Goal: Task Accomplishment & Management: Use online tool/utility

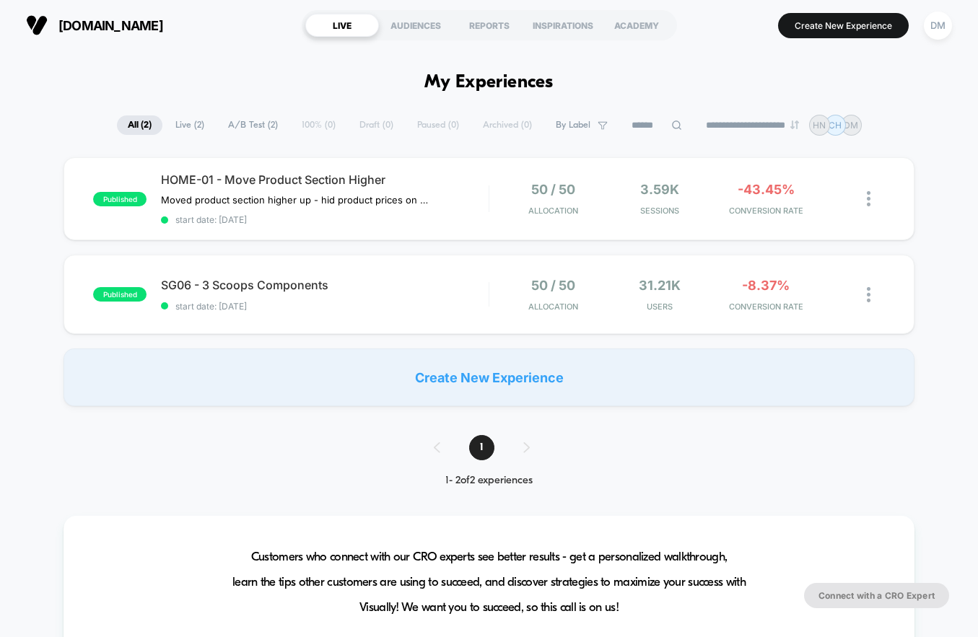
click at [476, 203] on div "HOME-01 - Move Product Section Higher Moved product section higher up - hid pro…" at bounding box center [325, 198] width 328 height 53
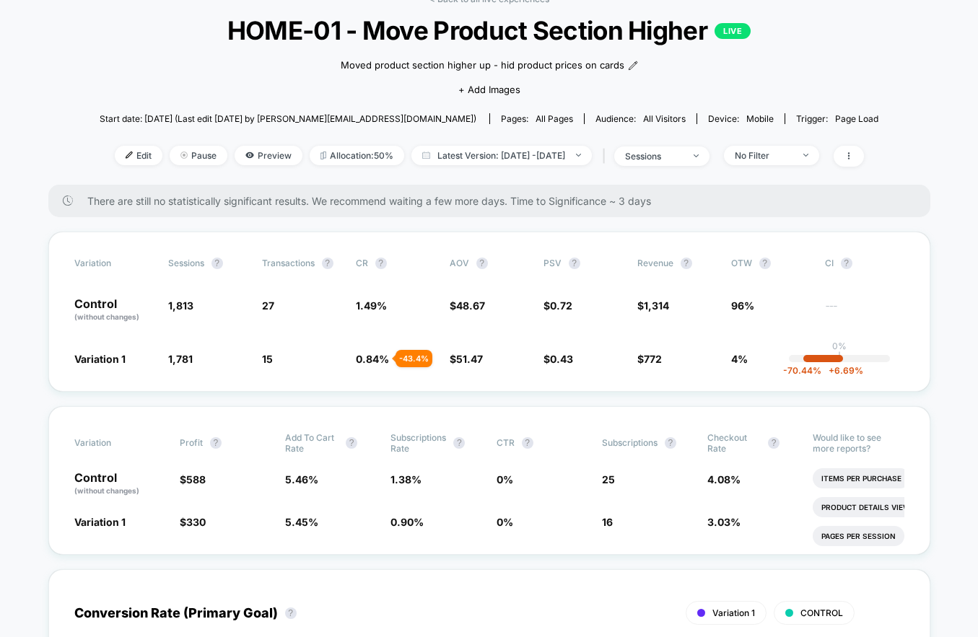
scroll to position [71, 0]
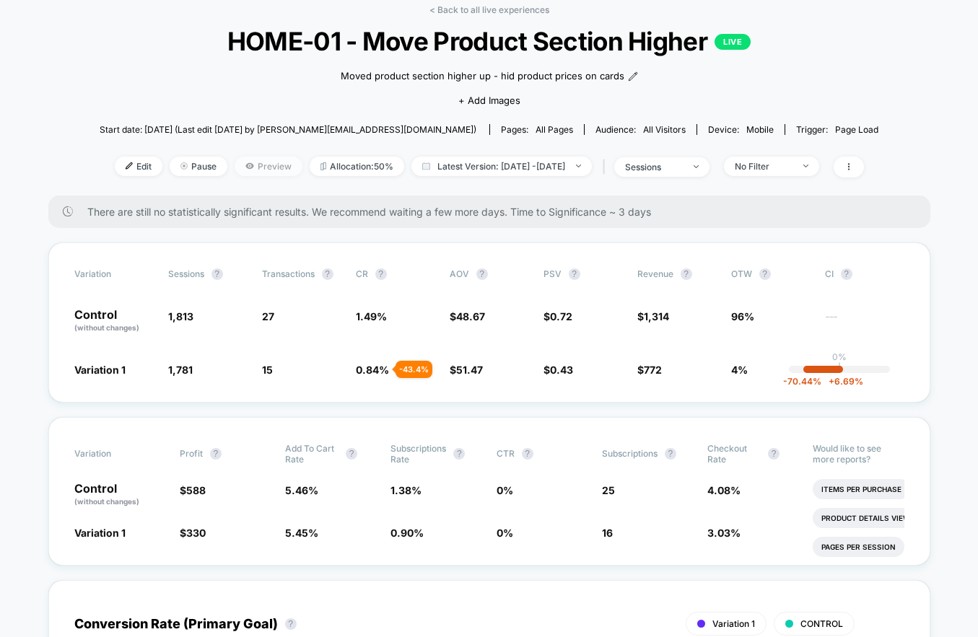
click at [237, 161] on span "Preview" at bounding box center [269, 166] width 68 height 19
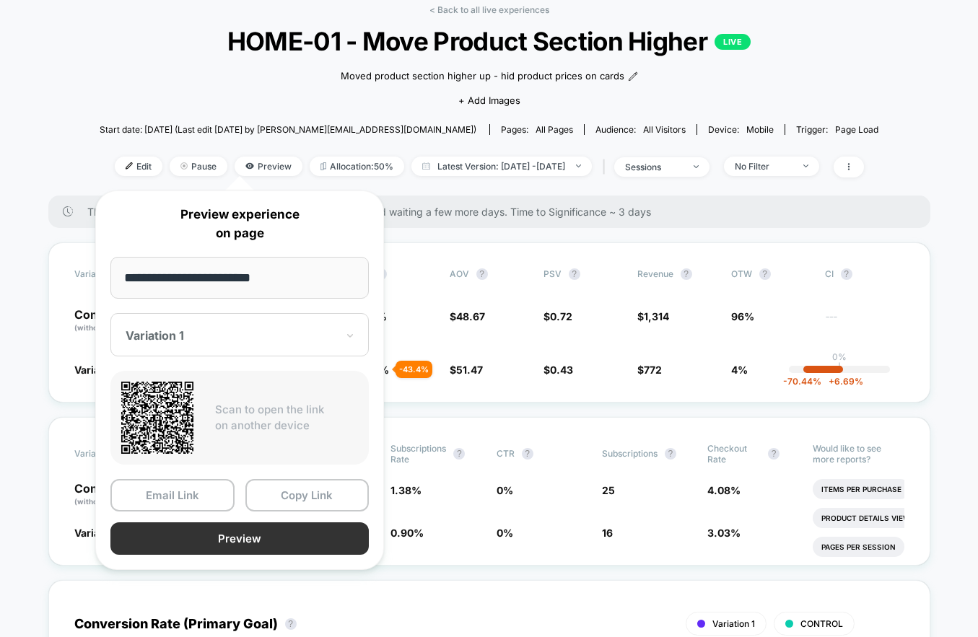
click at [240, 541] on button "Preview" at bounding box center [239, 538] width 258 height 32
